Goal: Transaction & Acquisition: Purchase product/service

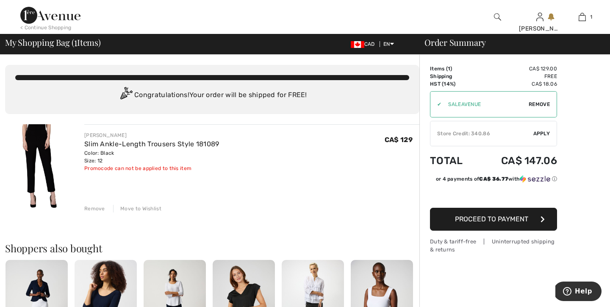
click at [485, 133] on div "Store Credit: 340.86" at bounding box center [481, 134] width 103 height 8
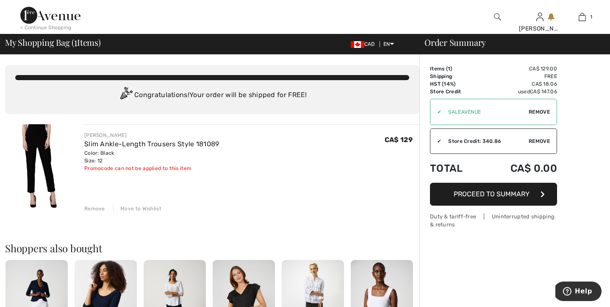
click at [507, 195] on span "Proceed to Summary" at bounding box center [492, 194] width 76 height 8
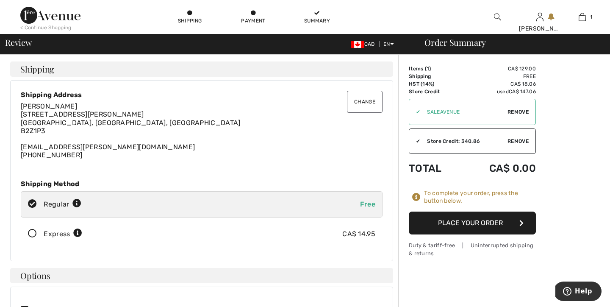
click at [469, 220] on button "Place Your Order" at bounding box center [472, 222] width 127 height 23
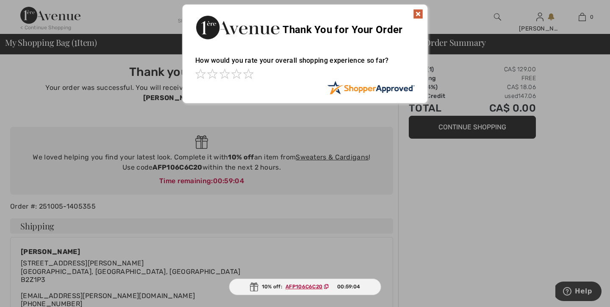
click at [419, 13] on img at bounding box center [418, 14] width 10 height 10
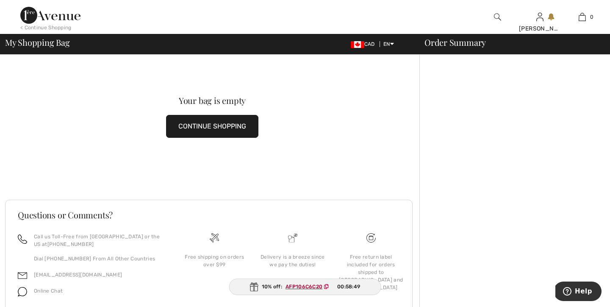
click at [58, 26] on div "< Continue Shopping" at bounding box center [45, 28] width 51 height 8
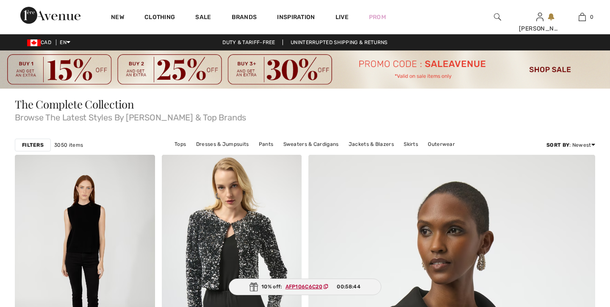
checkbox input "true"
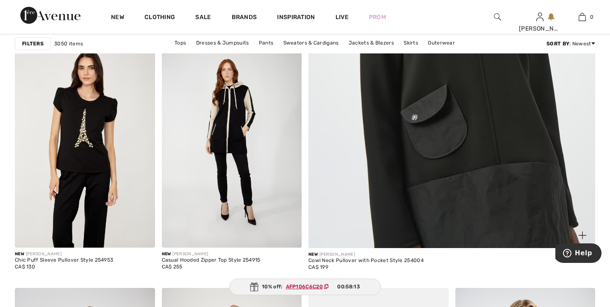
scroll to position [368, 0]
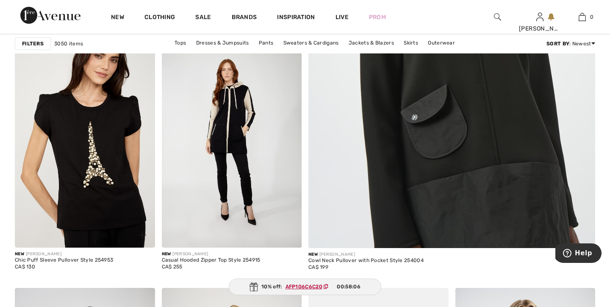
click at [82, 135] on img at bounding box center [85, 142] width 140 height 210
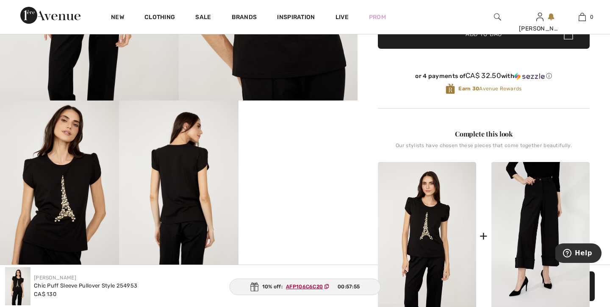
scroll to position [258, 0]
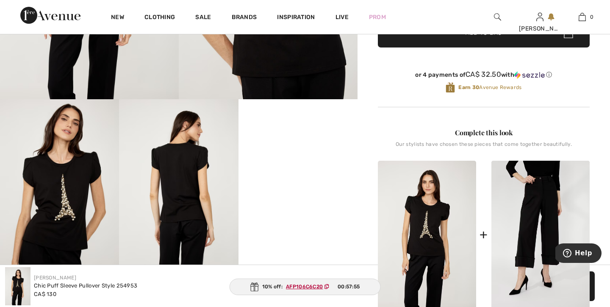
click at [293, 159] on video "Your browser does not support the video tag." at bounding box center [298, 129] width 119 height 60
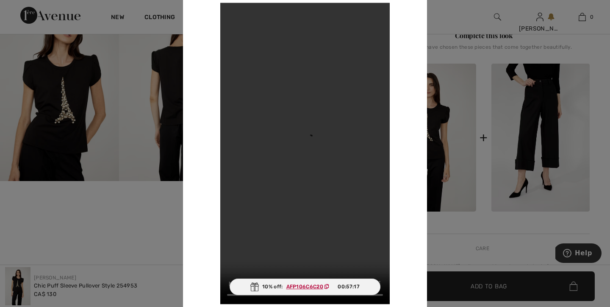
scroll to position [353, 0]
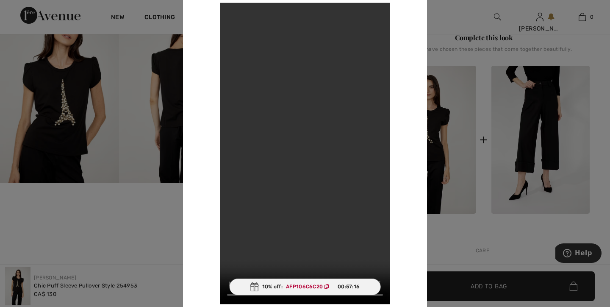
click at [74, 139] on div at bounding box center [305, 153] width 610 height 307
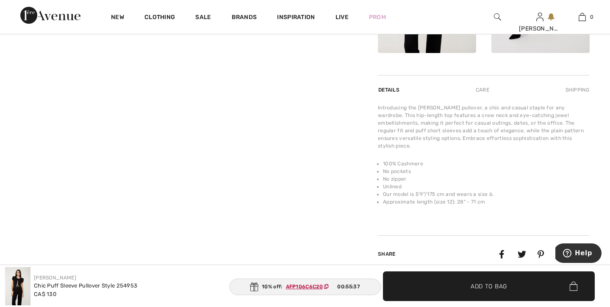
scroll to position [570, 0]
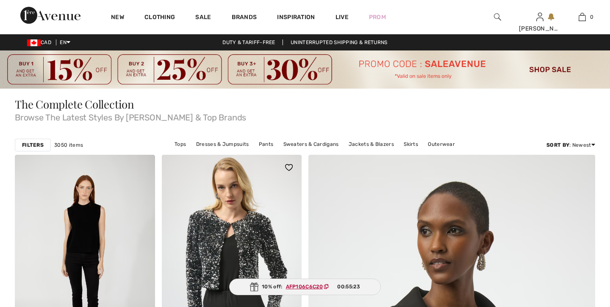
checkbox input "true"
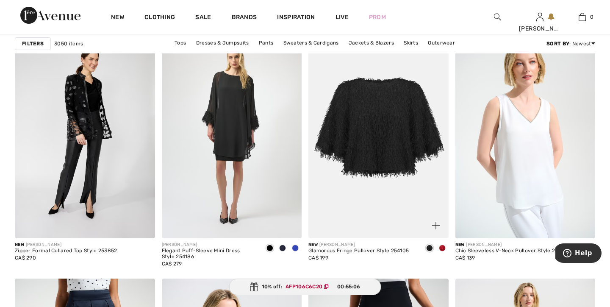
scroll to position [613, 0]
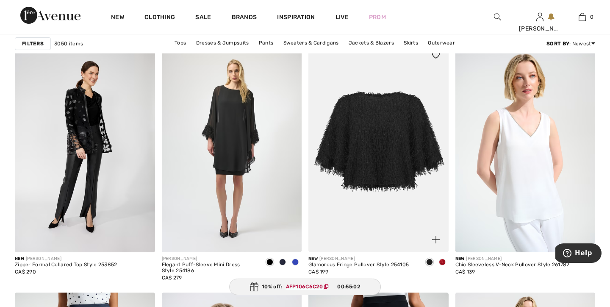
click at [444, 261] on span at bounding box center [442, 261] width 7 height 7
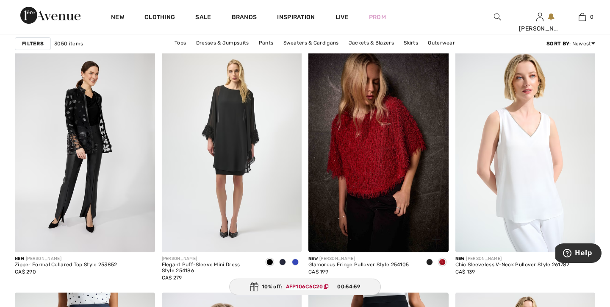
click at [430, 262] on span at bounding box center [429, 261] width 7 height 7
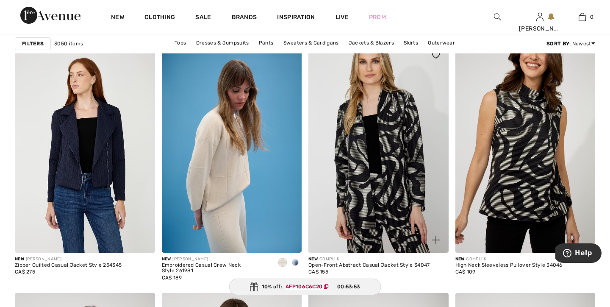
scroll to position [1434, 0]
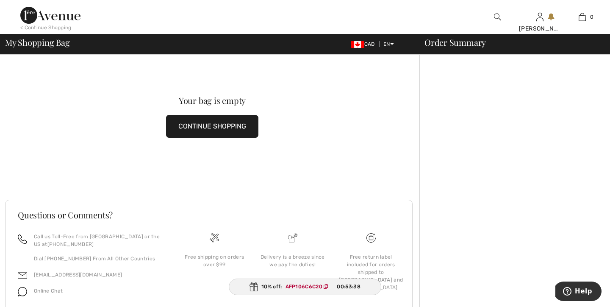
click at [209, 121] on button "CONTINUE SHOPPING" at bounding box center [212, 126] width 92 height 23
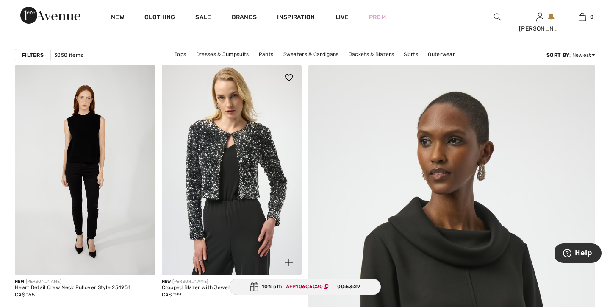
scroll to position [90, 0]
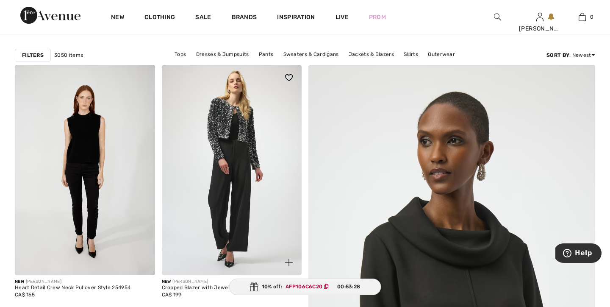
click at [235, 142] on img at bounding box center [232, 170] width 140 height 210
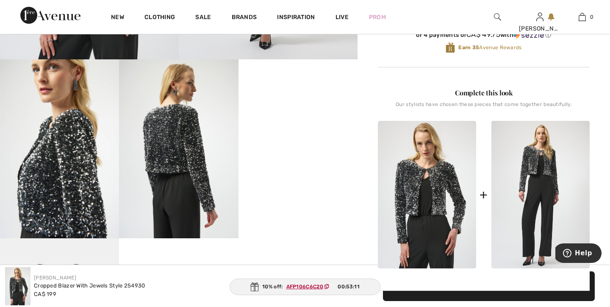
scroll to position [298, 0]
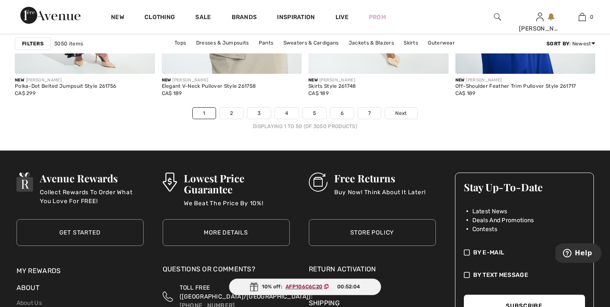
scroll to position [3910, 0]
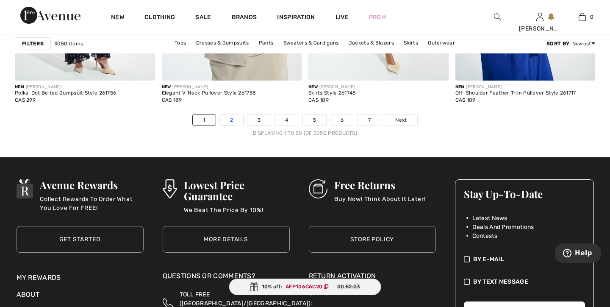
click at [232, 121] on link "2" at bounding box center [231, 119] width 23 height 11
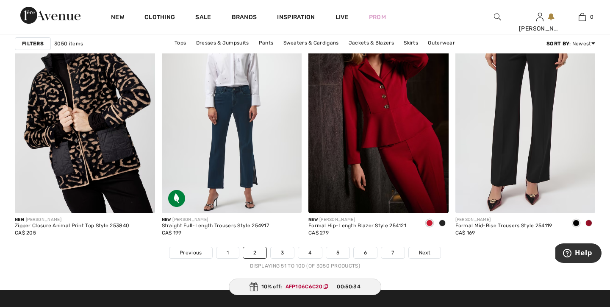
scroll to position [3783, 0]
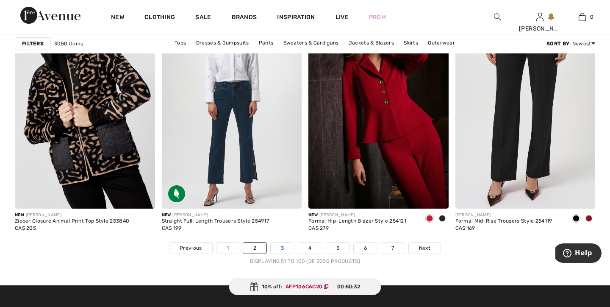
click at [281, 248] on link "3" at bounding box center [282, 247] width 23 height 11
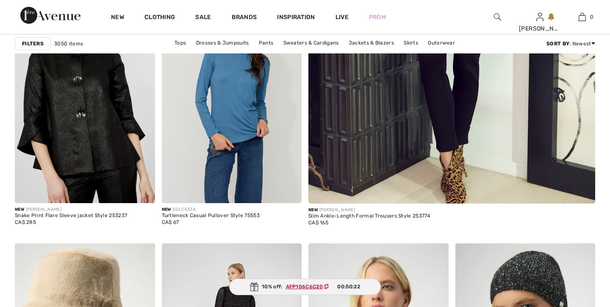
checkbox input "true"
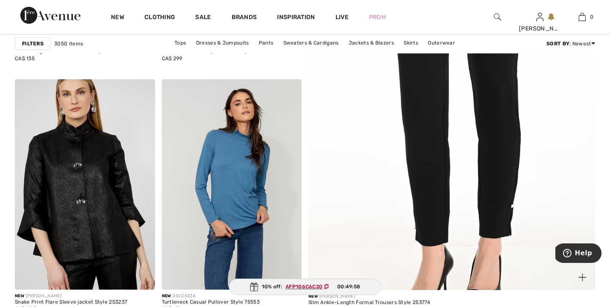
scroll to position [326, 0]
click at [442, 133] on img at bounding box center [452, 86] width 344 height 517
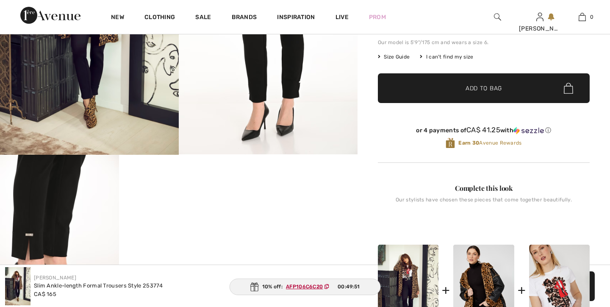
checkbox input "true"
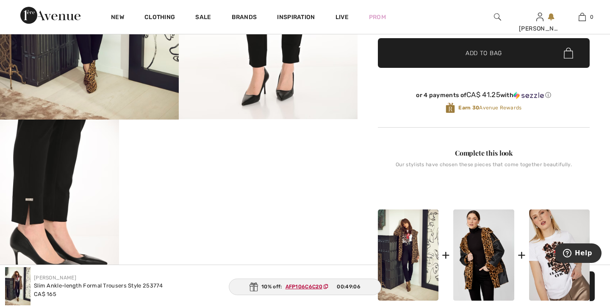
scroll to position [238, 0]
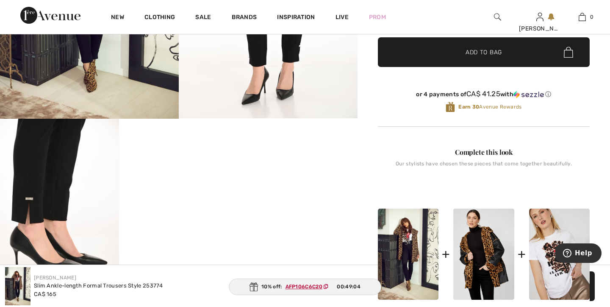
click at [31, 191] on img at bounding box center [59, 208] width 119 height 179
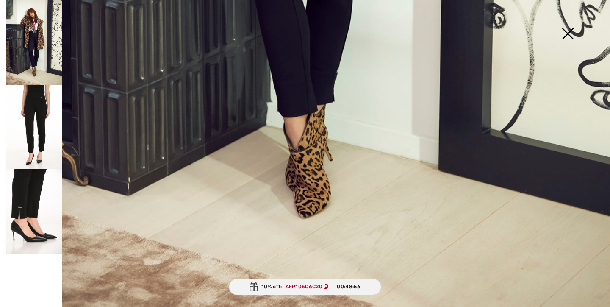
scroll to position [608, 0]
click at [30, 194] on img at bounding box center [34, 211] width 56 height 85
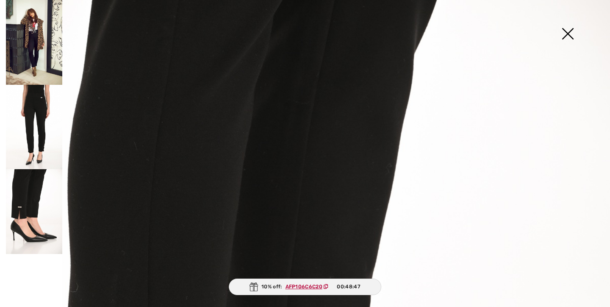
scroll to position [0, 0]
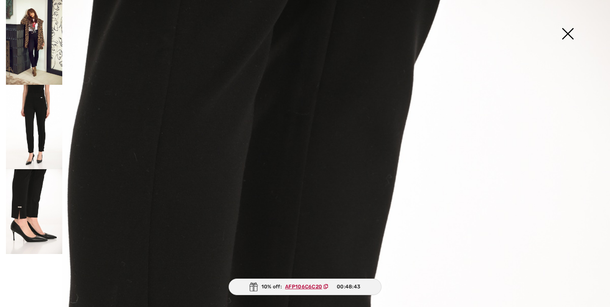
click at [42, 110] on img at bounding box center [34, 127] width 56 height 85
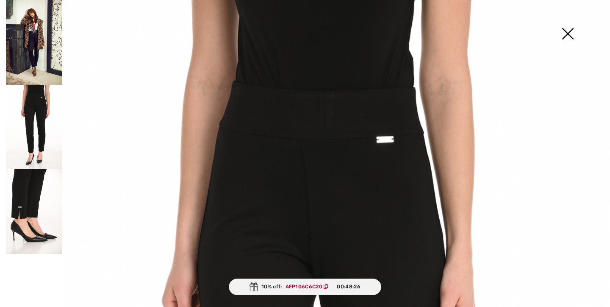
click at [34, 43] on img at bounding box center [34, 42] width 56 height 85
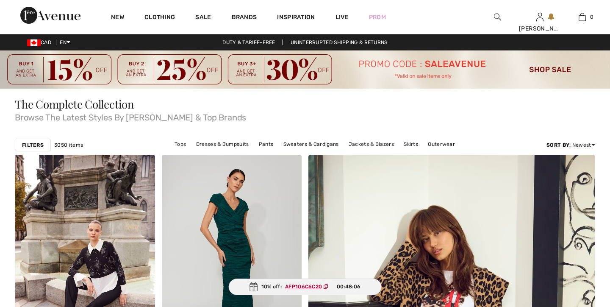
checkbox input "true"
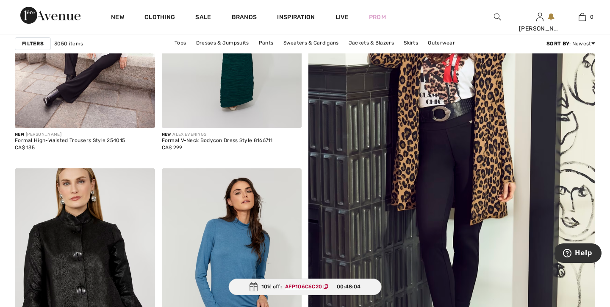
click at [467, 143] on img at bounding box center [452, 176] width 344 height 517
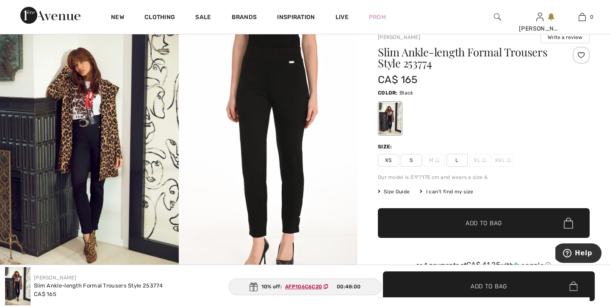
scroll to position [68, 0]
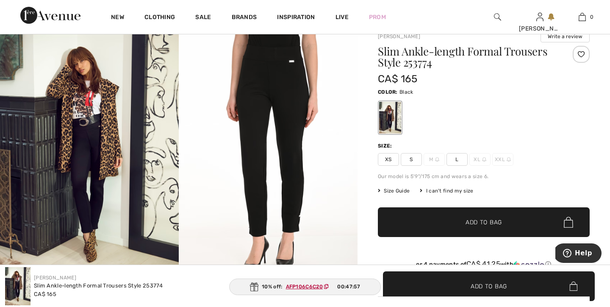
click at [389, 189] on span "Size Guide" at bounding box center [394, 191] width 32 height 8
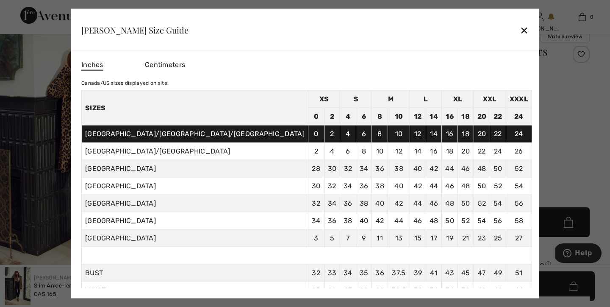
scroll to position [0, 0]
click at [520, 27] on div "✕" at bounding box center [524, 30] width 9 height 18
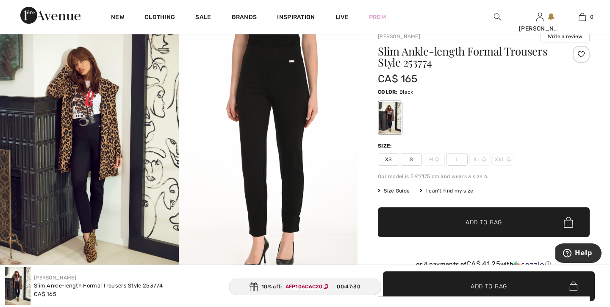
click at [458, 158] on span "L" at bounding box center [457, 159] width 21 height 13
click at [483, 224] on span "Add to Bag" at bounding box center [484, 222] width 36 height 9
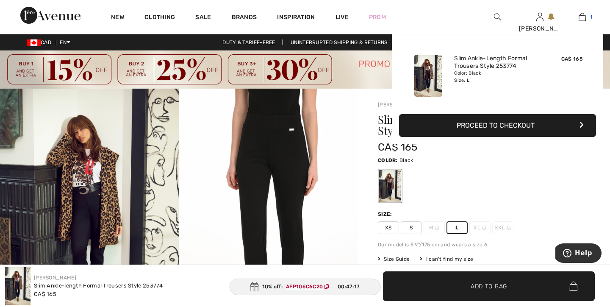
click at [586, 18] on link "1" at bounding box center [582, 17] width 42 height 10
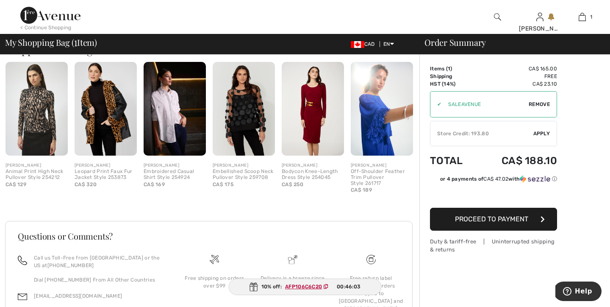
scroll to position [233, 0]
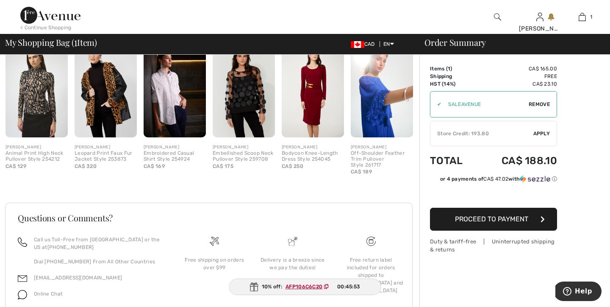
click at [305, 285] on ins "AFP106C6C20" at bounding box center [304, 286] width 37 height 6
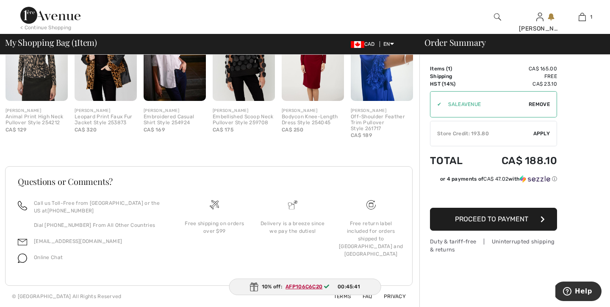
scroll to position [268, 0]
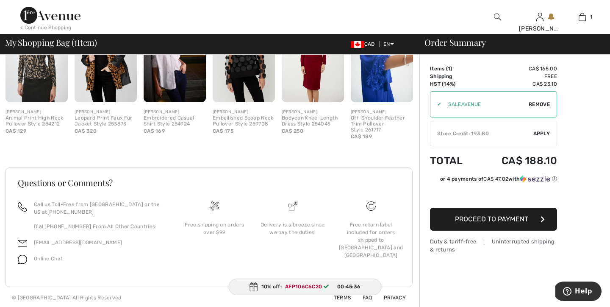
click at [468, 101] on input "TEXT" at bounding box center [485, 104] width 87 height 25
click at [538, 103] on span "Remove" at bounding box center [539, 104] width 21 height 8
paste input "AFP106C6C20"
type input "AFP106C6C20"
click at [546, 103] on span "Apply" at bounding box center [541, 104] width 17 height 8
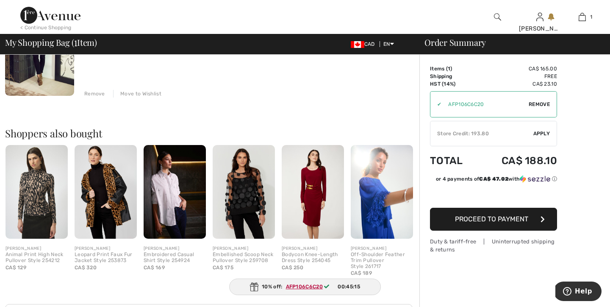
scroll to position [158, 0]
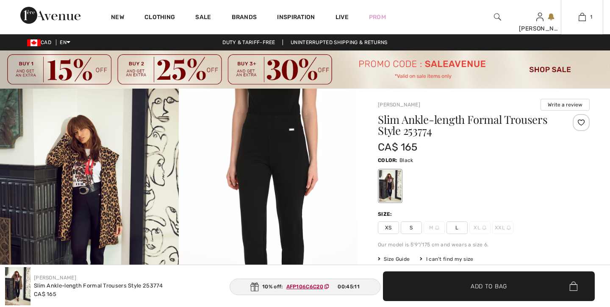
checkbox input "true"
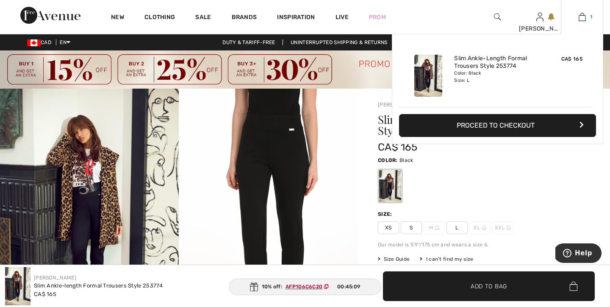
click at [584, 16] on img at bounding box center [582, 17] width 7 height 10
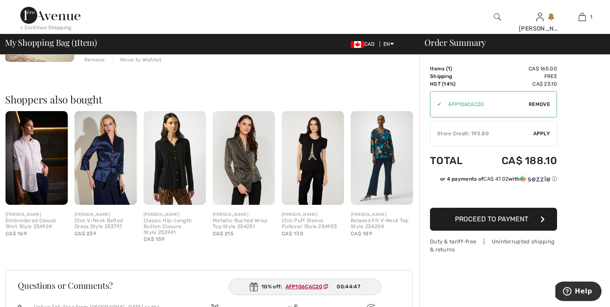
scroll to position [166, 0]
click at [540, 104] on span "Remove" at bounding box center [539, 104] width 21 height 8
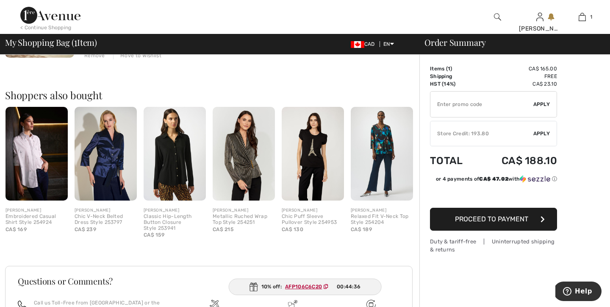
scroll to position [178, 0]
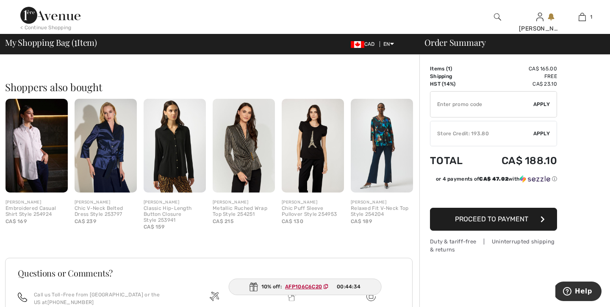
click at [256, 286] on img at bounding box center [254, 286] width 8 height 9
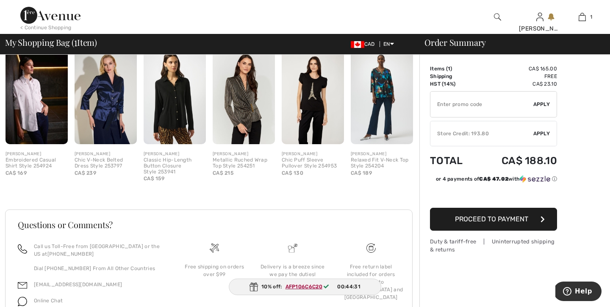
scroll to position [242, 0]
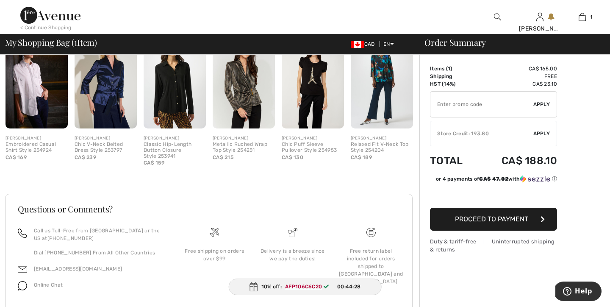
click at [308, 285] on ins "AFP106C6C20" at bounding box center [303, 286] width 37 height 6
click at [477, 109] on input "TEXT" at bounding box center [481, 104] width 103 height 25
paste input "AFP106C6C20"
type input "AFP106C6C20"
click at [539, 103] on span "Apply" at bounding box center [541, 104] width 17 height 8
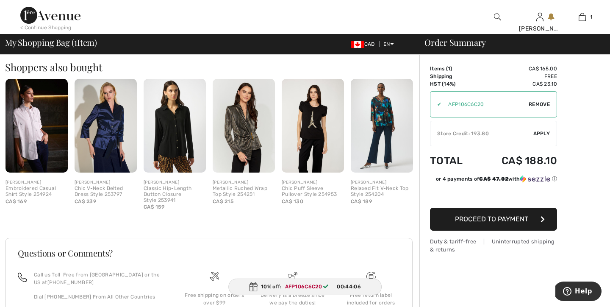
scroll to position [198, 0]
click at [247, 126] on img at bounding box center [244, 125] width 62 height 93
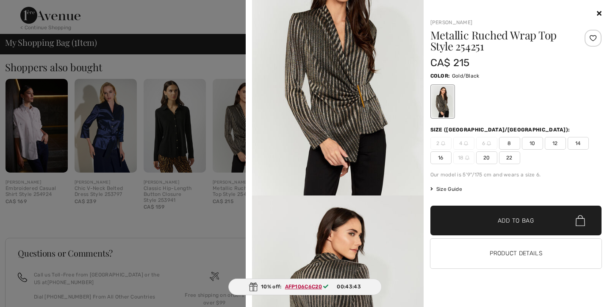
scroll to position [17, 0]
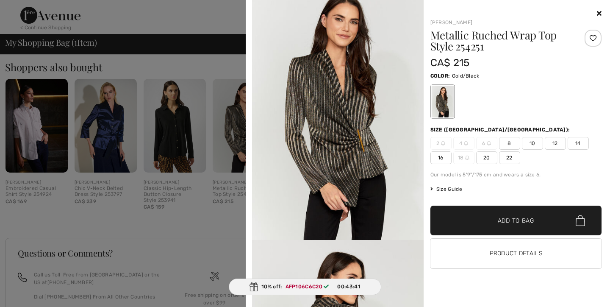
click at [600, 11] on icon at bounding box center [599, 13] width 5 height 7
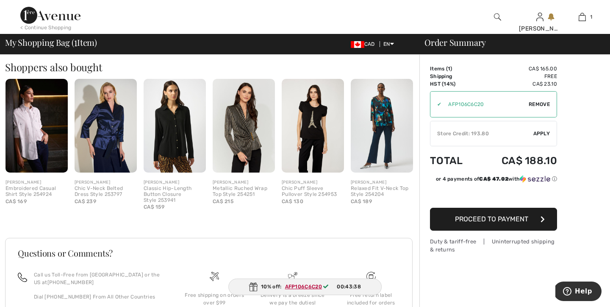
click at [316, 127] on img at bounding box center [313, 125] width 62 height 93
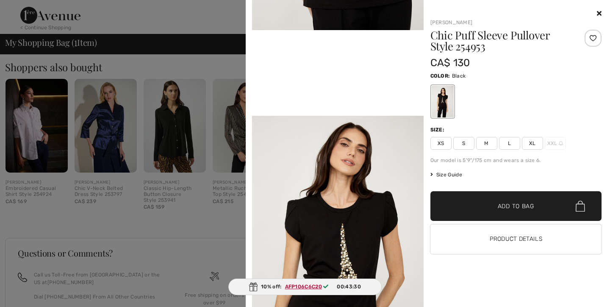
scroll to position [497, 0]
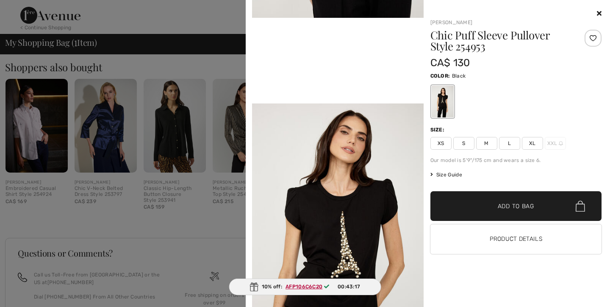
click at [450, 174] on span "Size Guide" at bounding box center [446, 175] width 32 height 8
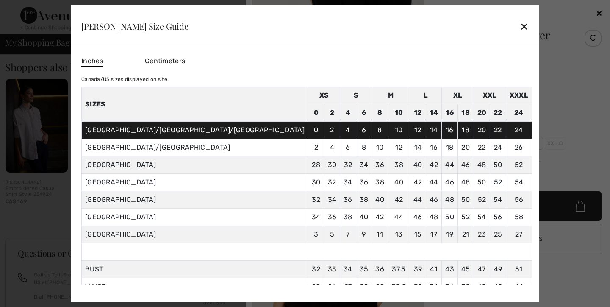
scroll to position [0, 0]
click at [520, 25] on div "✕" at bounding box center [524, 26] width 9 height 18
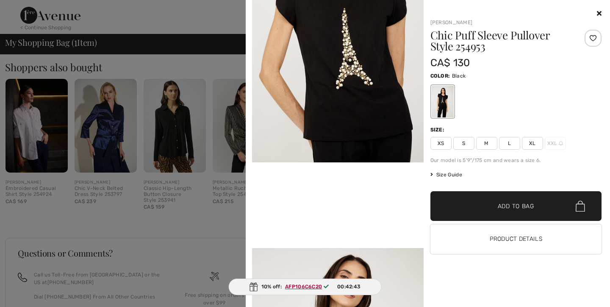
scroll to position [231, 0]
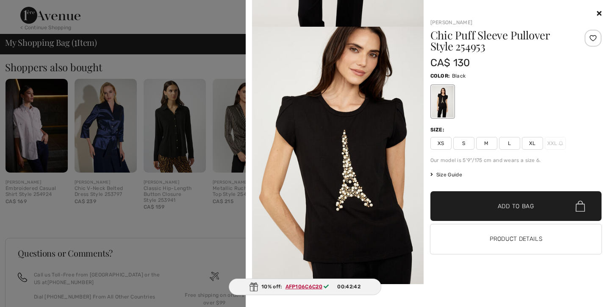
click at [348, 159] on img at bounding box center [338, 155] width 172 height 257
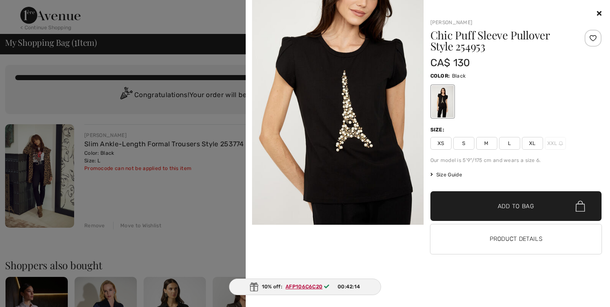
scroll to position [0, 0]
click at [517, 203] on span "Add to Bag" at bounding box center [516, 206] width 36 height 9
click at [510, 140] on span "L" at bounding box center [509, 143] width 21 height 13
click at [524, 207] on span "Add to Bag" at bounding box center [516, 206] width 36 height 9
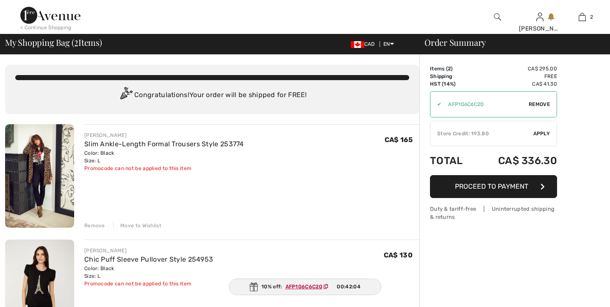
checkbox input "true"
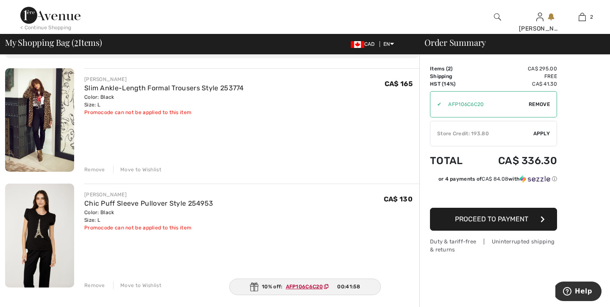
scroll to position [72, 0]
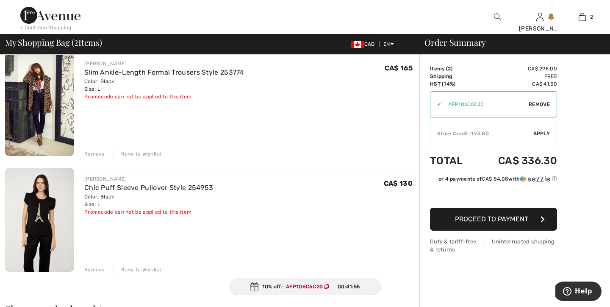
click at [97, 153] on div "Remove" at bounding box center [94, 154] width 21 height 8
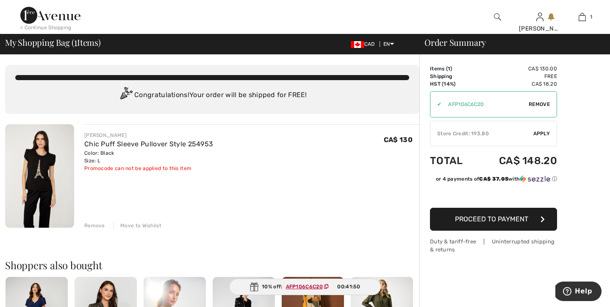
scroll to position [0, 0]
click at [310, 286] on ins "AFP106C6C20" at bounding box center [304, 286] width 37 height 6
click at [270, 286] on div "10% off: AFP106C6C20 00:41:34" at bounding box center [305, 286] width 153 height 17
click at [505, 218] on span "Proceed to Payment" at bounding box center [491, 219] width 73 height 8
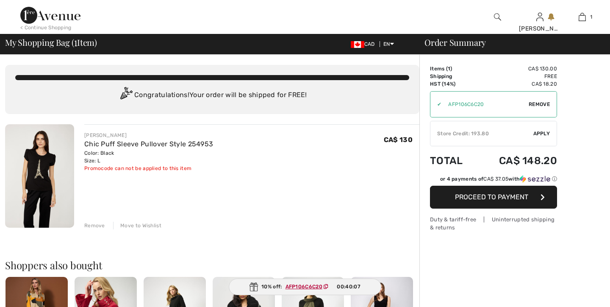
checkbox input "true"
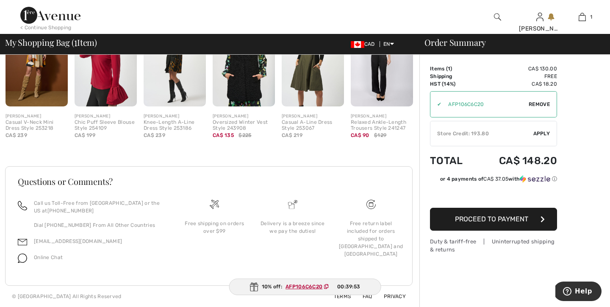
scroll to position [264, 0]
click at [327, 286] on icon at bounding box center [327, 286] width 5 height 5
click at [327, 286] on icon at bounding box center [326, 286] width 5 height 5
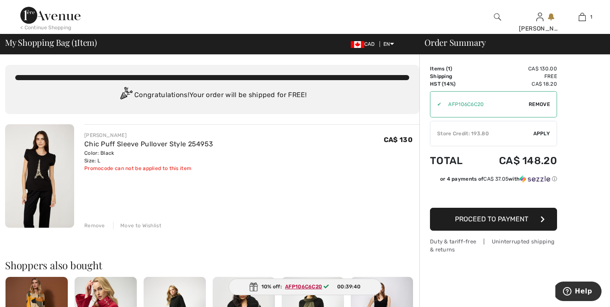
scroll to position [0, 0]
click at [189, 168] on div "Promocode can not be applied to this item" at bounding box center [148, 168] width 129 height 8
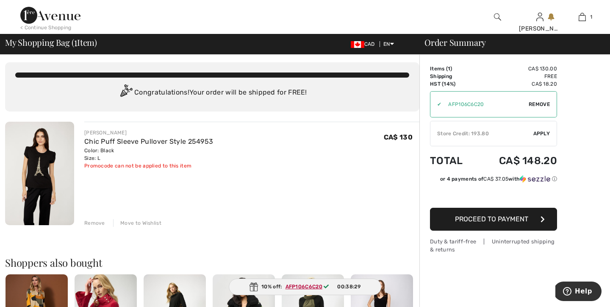
scroll to position [3, 0]
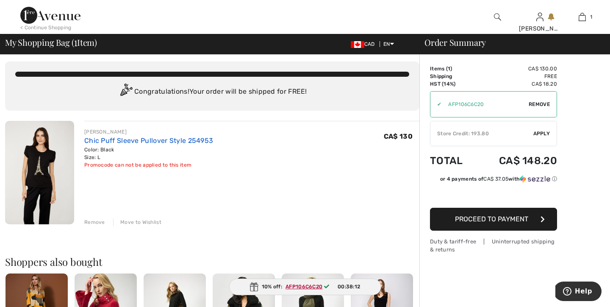
click at [150, 141] on link "Chic Puff Sleeve Pullover Style 254953" at bounding box center [148, 140] width 129 height 8
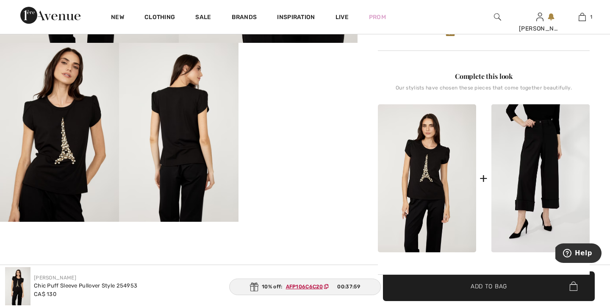
scroll to position [322, 0]
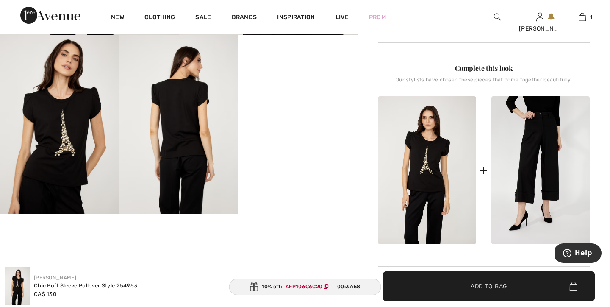
click at [311, 94] on video "Your browser does not support the video tag." at bounding box center [298, 65] width 119 height 60
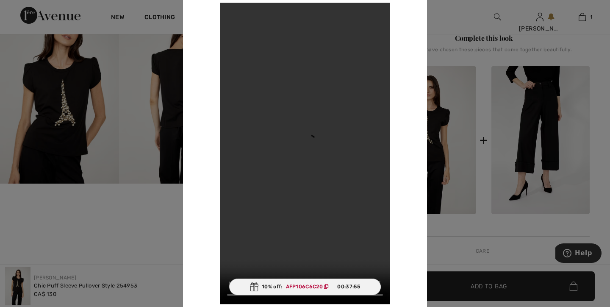
scroll to position [353, 0]
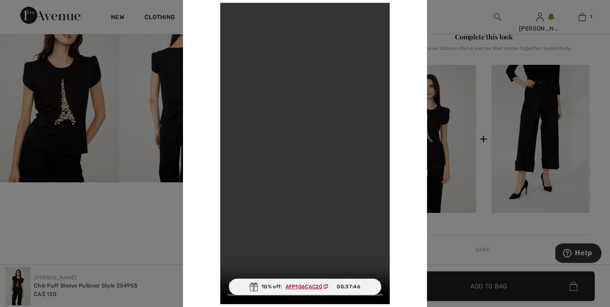
click at [234, 13] on video "Your browser does not support the video tag." at bounding box center [304, 153] width 169 height 301
click at [436, 224] on div at bounding box center [305, 153] width 610 height 307
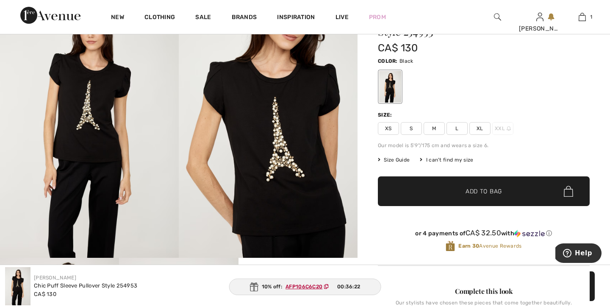
scroll to position [97, 0]
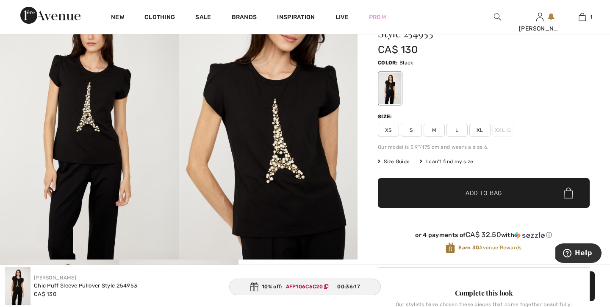
click at [400, 161] on span "Size Guide" at bounding box center [394, 162] width 32 height 8
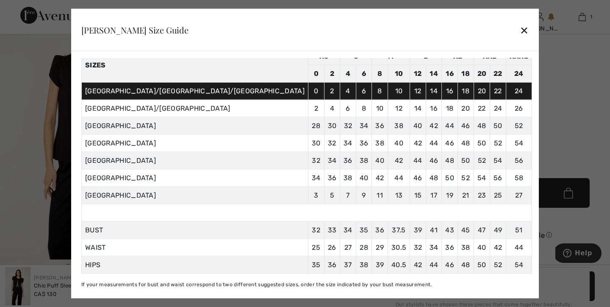
scroll to position [50, 0]
click at [520, 29] on div "✕" at bounding box center [524, 30] width 9 height 18
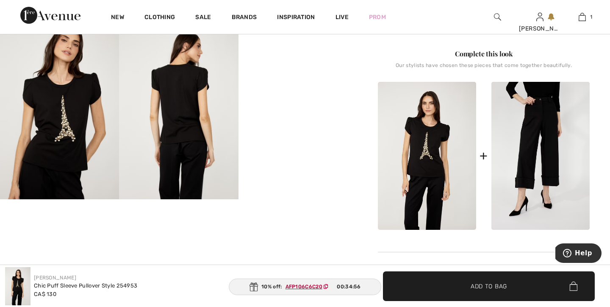
scroll to position [283, 0]
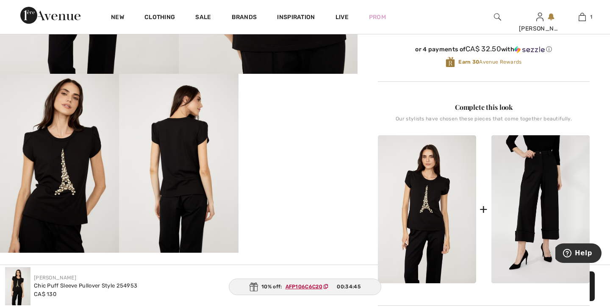
click at [187, 168] on img at bounding box center [178, 163] width 119 height 179
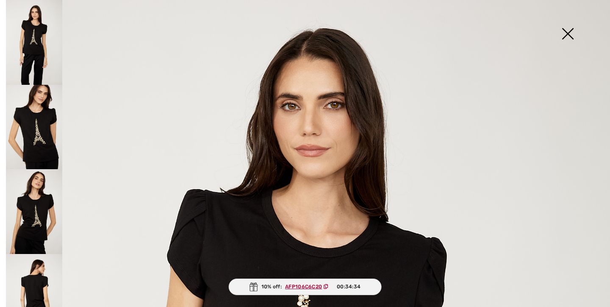
scroll to position [60, 0]
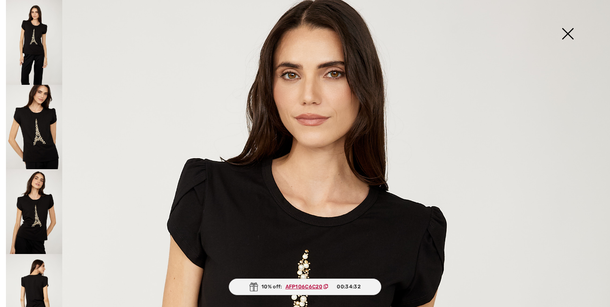
click at [31, 283] on img at bounding box center [34, 296] width 56 height 85
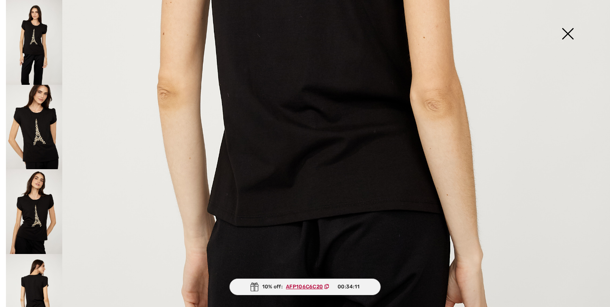
scroll to position [187, 0]
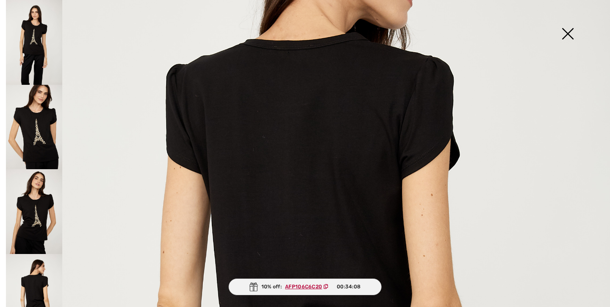
click at [567, 31] on img at bounding box center [568, 35] width 42 height 44
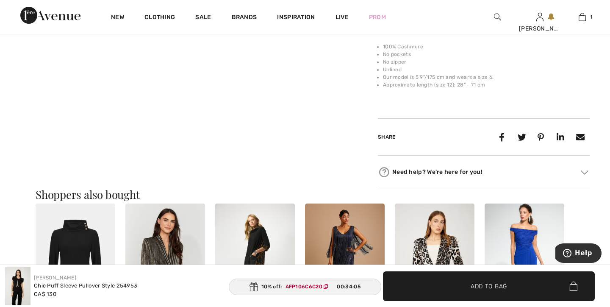
scroll to position [634, 0]
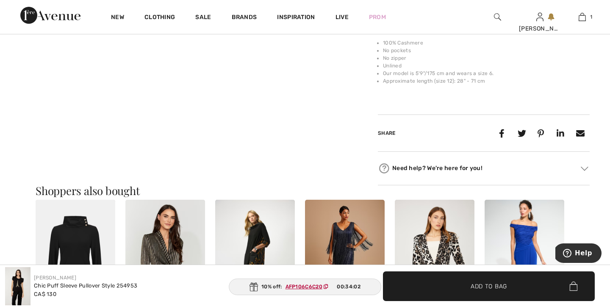
click at [444, 162] on div "Need help? We're here for you!" at bounding box center [484, 168] width 212 height 13
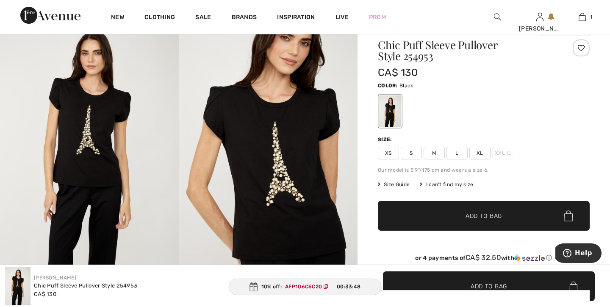
scroll to position [81, 0]
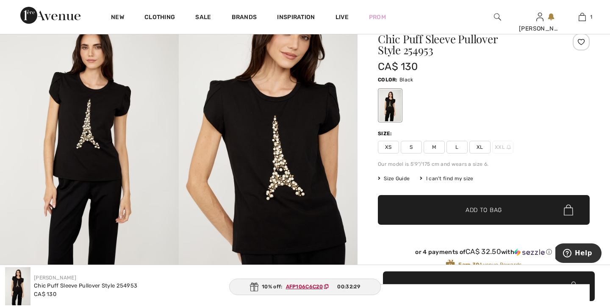
click at [479, 145] on span "XL" at bounding box center [479, 147] width 21 height 13
click at [481, 208] on span "Add to Bag" at bounding box center [484, 210] width 36 height 9
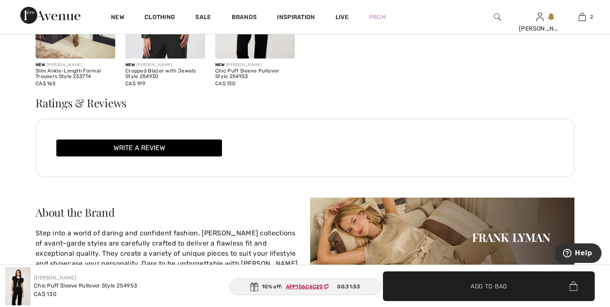
scroll to position [1458, 0]
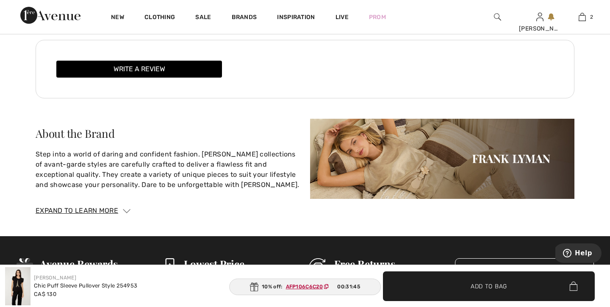
click at [128, 209] on img at bounding box center [127, 211] width 8 height 4
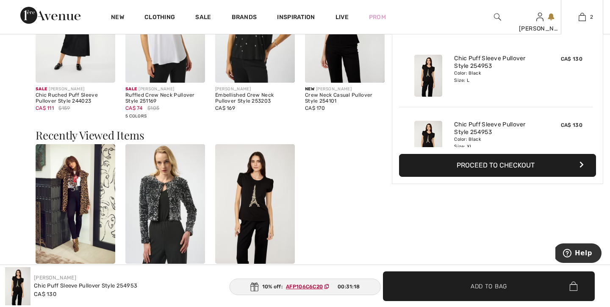
scroll to position [0, 0]
click at [583, 16] on img at bounding box center [582, 17] width 7 height 10
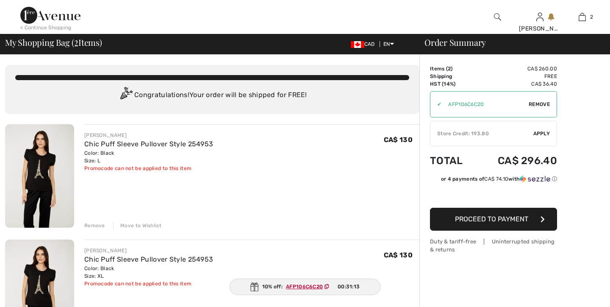
click at [94, 224] on div "Remove" at bounding box center [94, 226] width 21 height 8
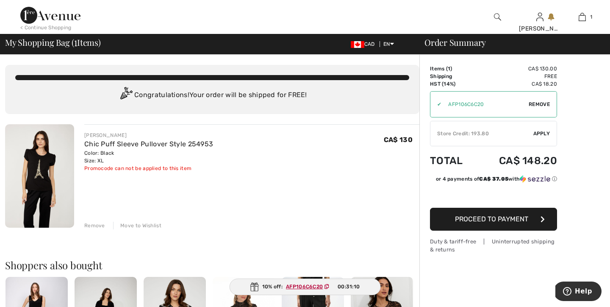
click at [96, 225] on div "Remove" at bounding box center [94, 226] width 21 height 8
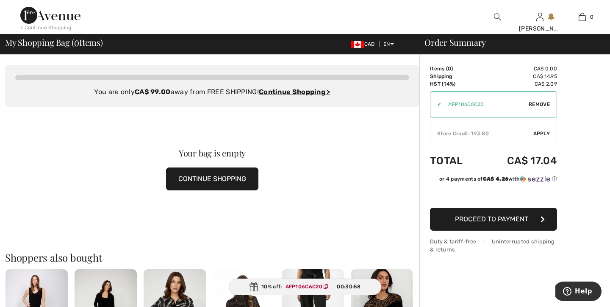
click at [218, 173] on button "CONTINUE SHOPPING" at bounding box center [212, 178] width 92 height 23
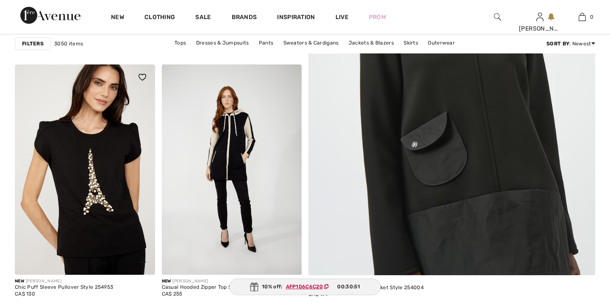
checkbox input "true"
click at [134, 201] on img at bounding box center [85, 169] width 140 height 210
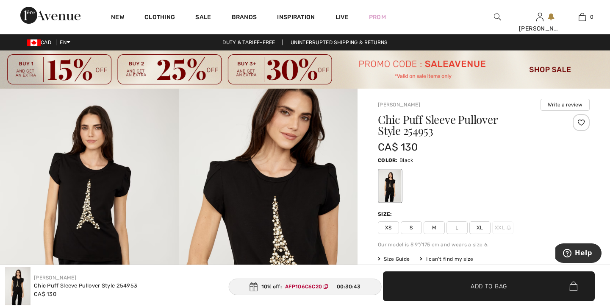
click at [477, 226] on span "XL" at bounding box center [479, 227] width 21 height 13
click at [317, 288] on ins "AFP106C6C20" at bounding box center [303, 286] width 37 height 6
click at [501, 286] on span "Add to Bag" at bounding box center [489, 285] width 36 height 9
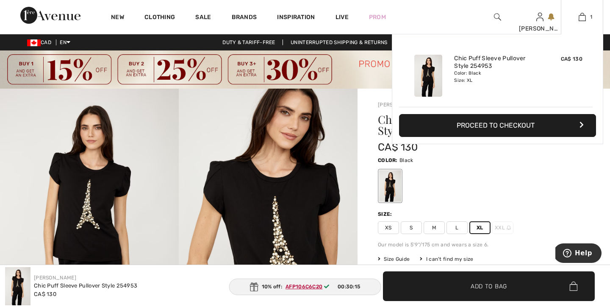
click at [517, 122] on button "Proceed to Checkout" at bounding box center [497, 125] width 197 height 23
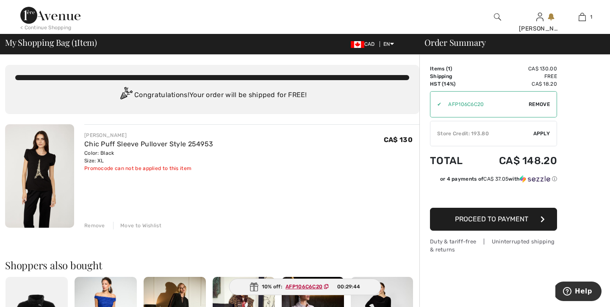
click at [485, 135] on div "Store Credit: 193.80" at bounding box center [481, 134] width 103 height 8
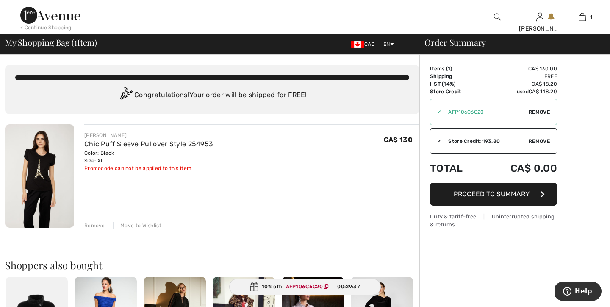
click at [496, 194] on span "Proceed to Summary" at bounding box center [492, 194] width 76 height 8
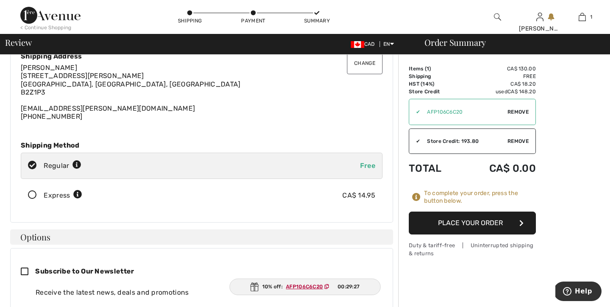
scroll to position [43, 0]
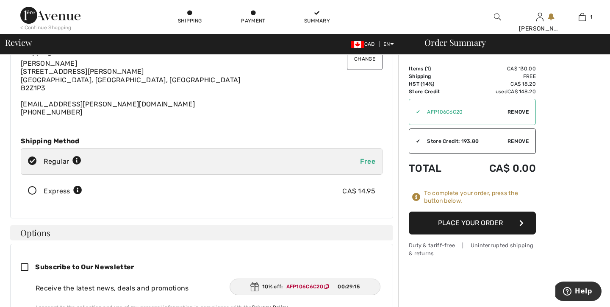
click at [475, 222] on button "Place Your Order" at bounding box center [472, 222] width 127 height 23
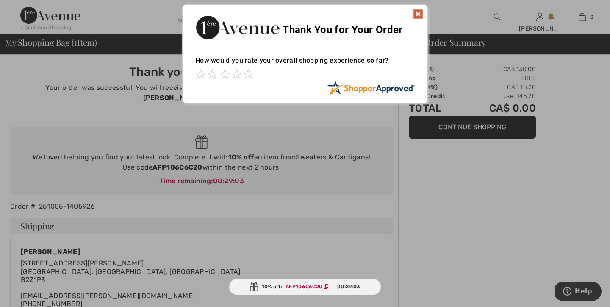
click at [418, 13] on img at bounding box center [418, 14] width 10 height 10
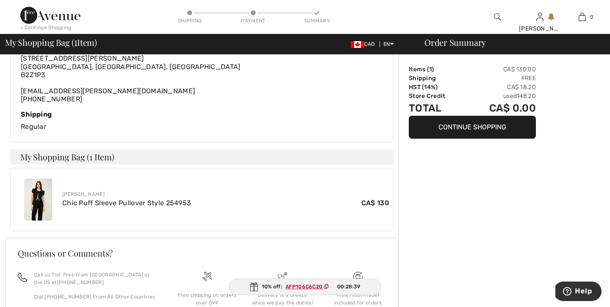
scroll to position [265, 0]
